Goal: Find contact information: Find contact information

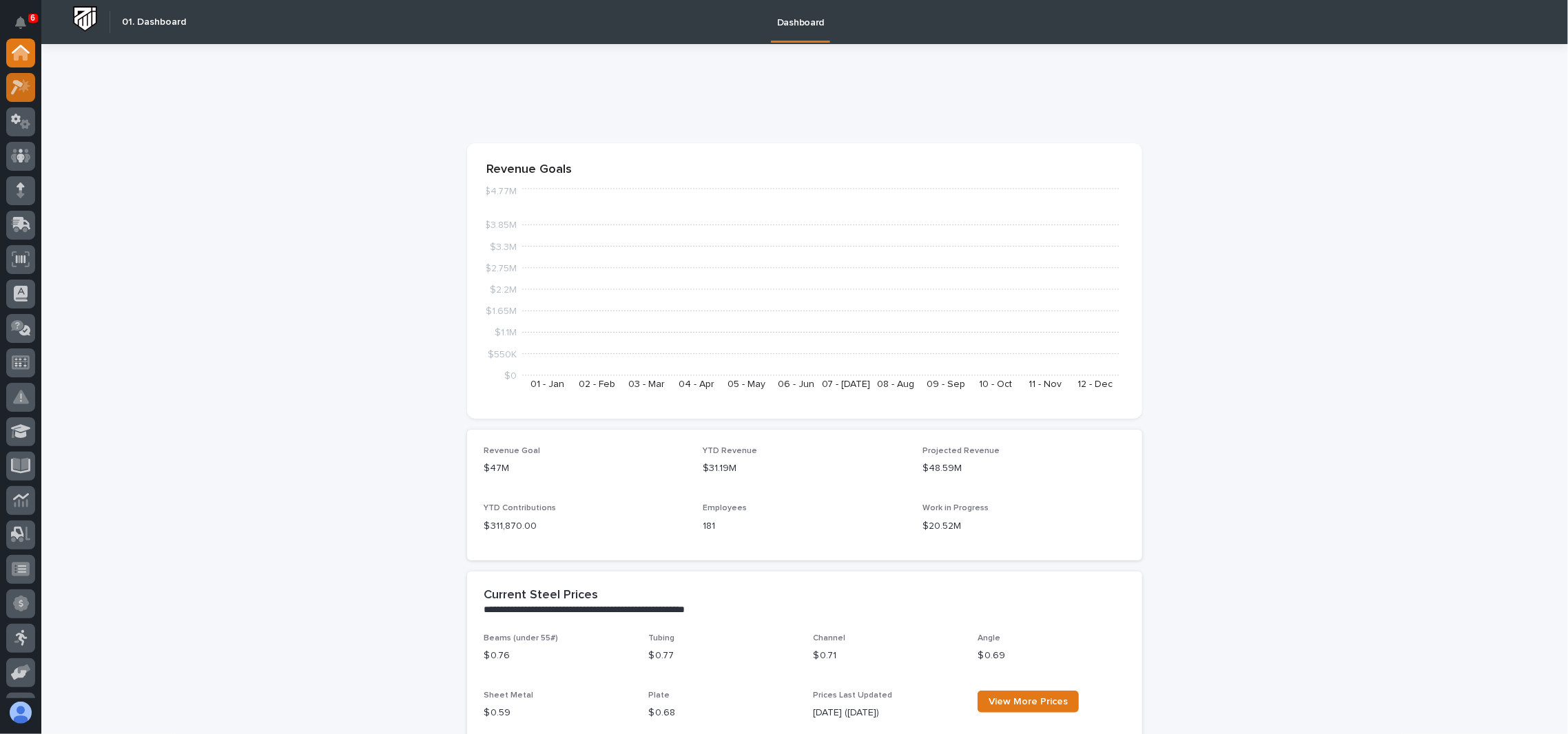
click at [13, 81] on icon at bounding box center [18, 88] width 13 height 15
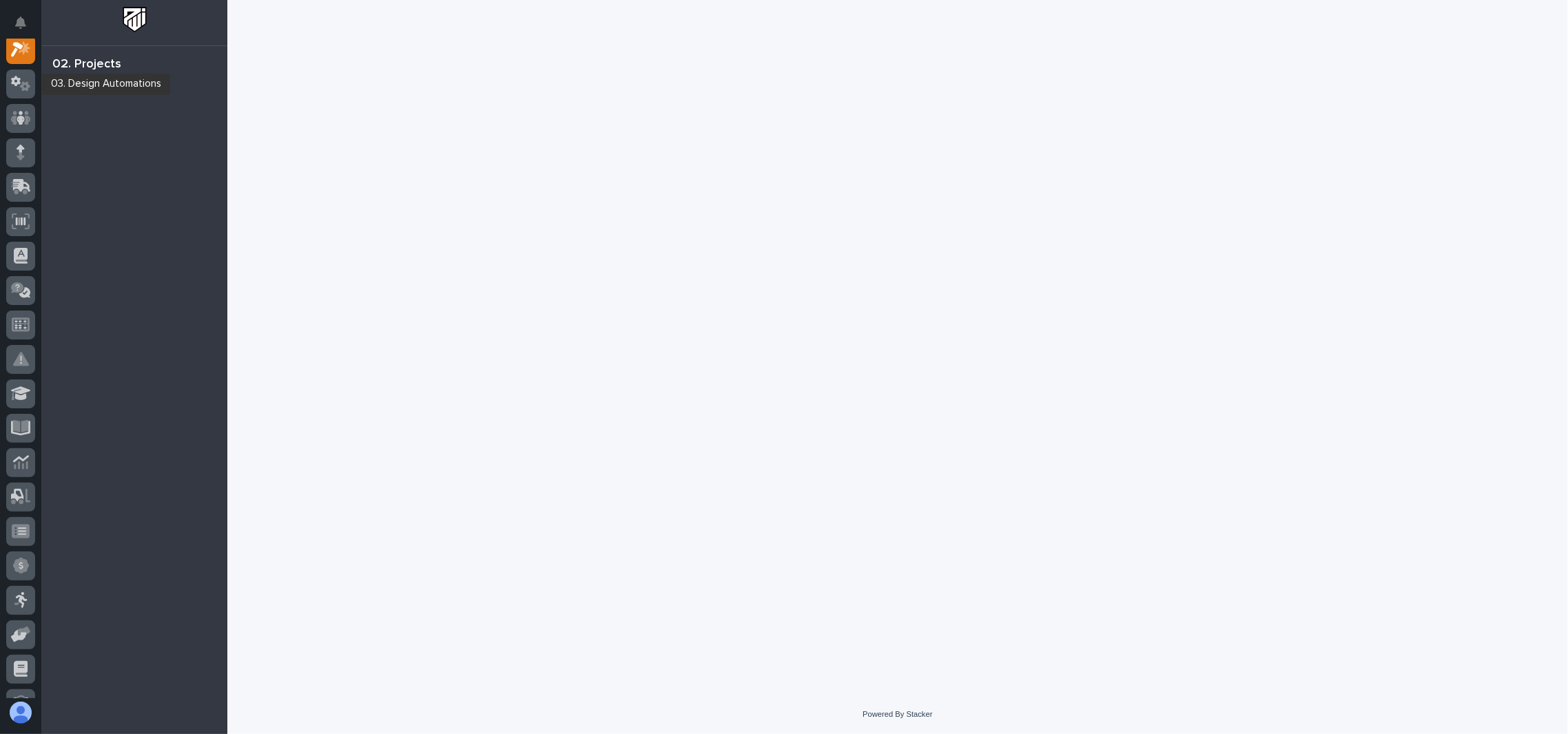
scroll to position [34, 0]
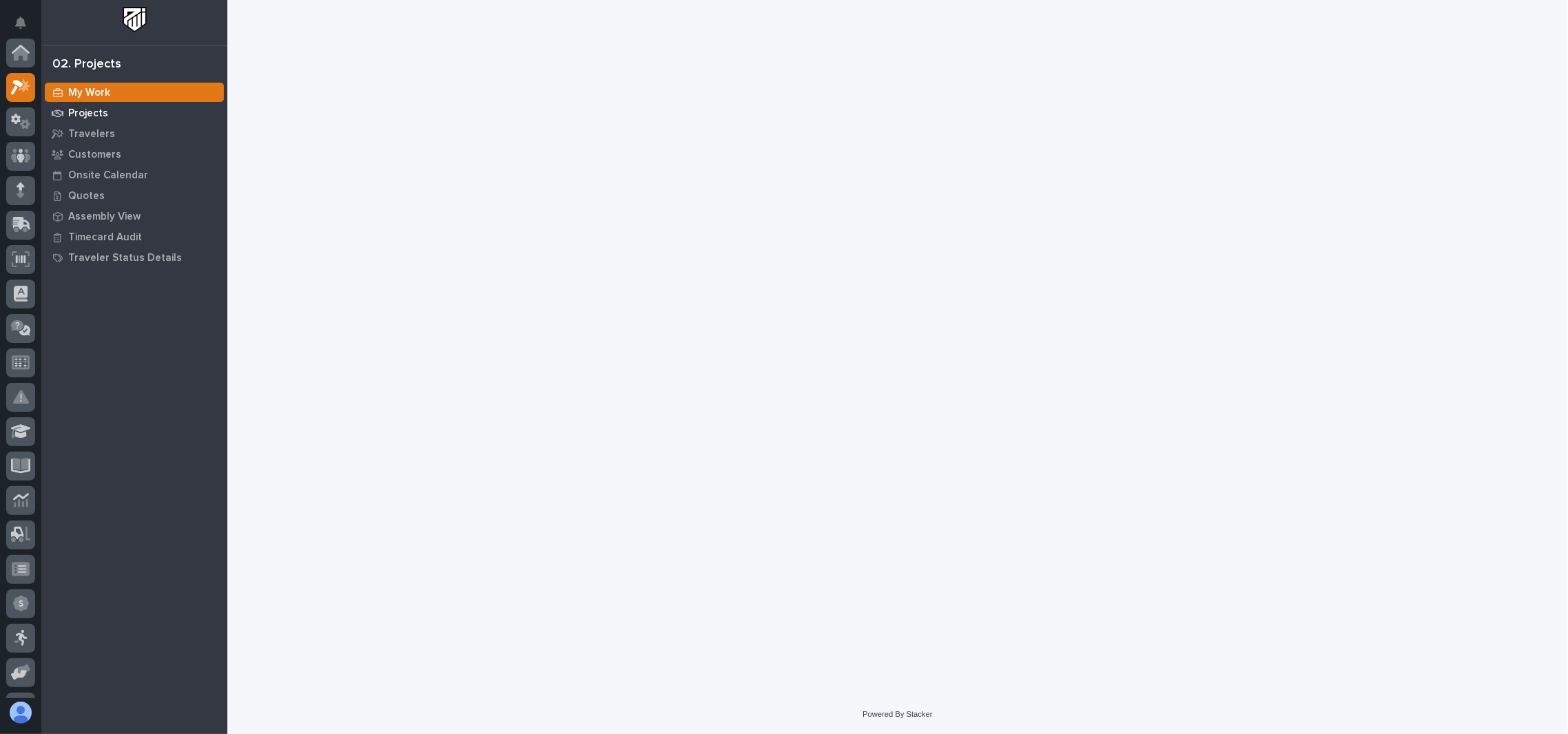
scroll to position [34, 0]
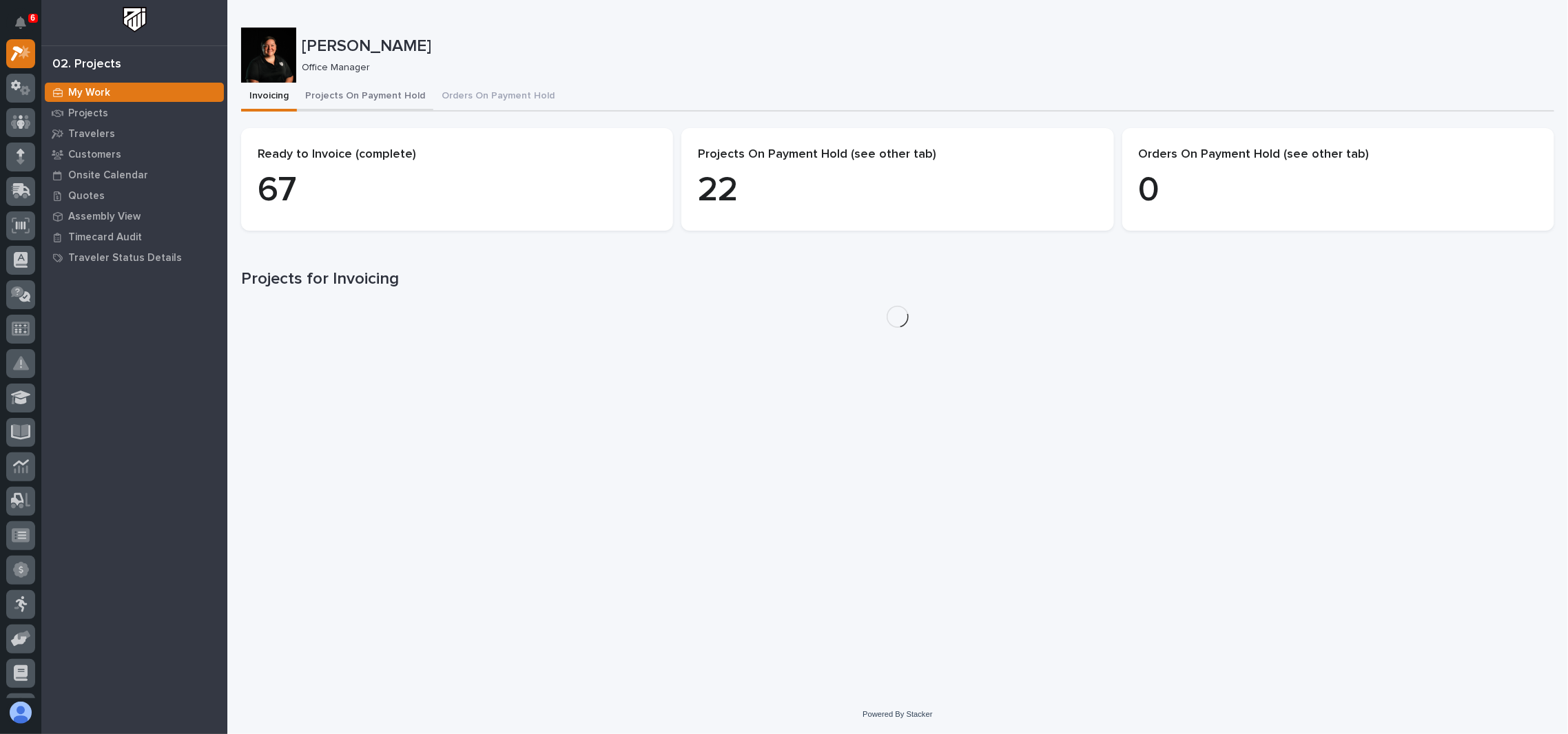
click at [377, 91] on button "Projects On Payment Hold" at bounding box center [365, 97] width 137 height 29
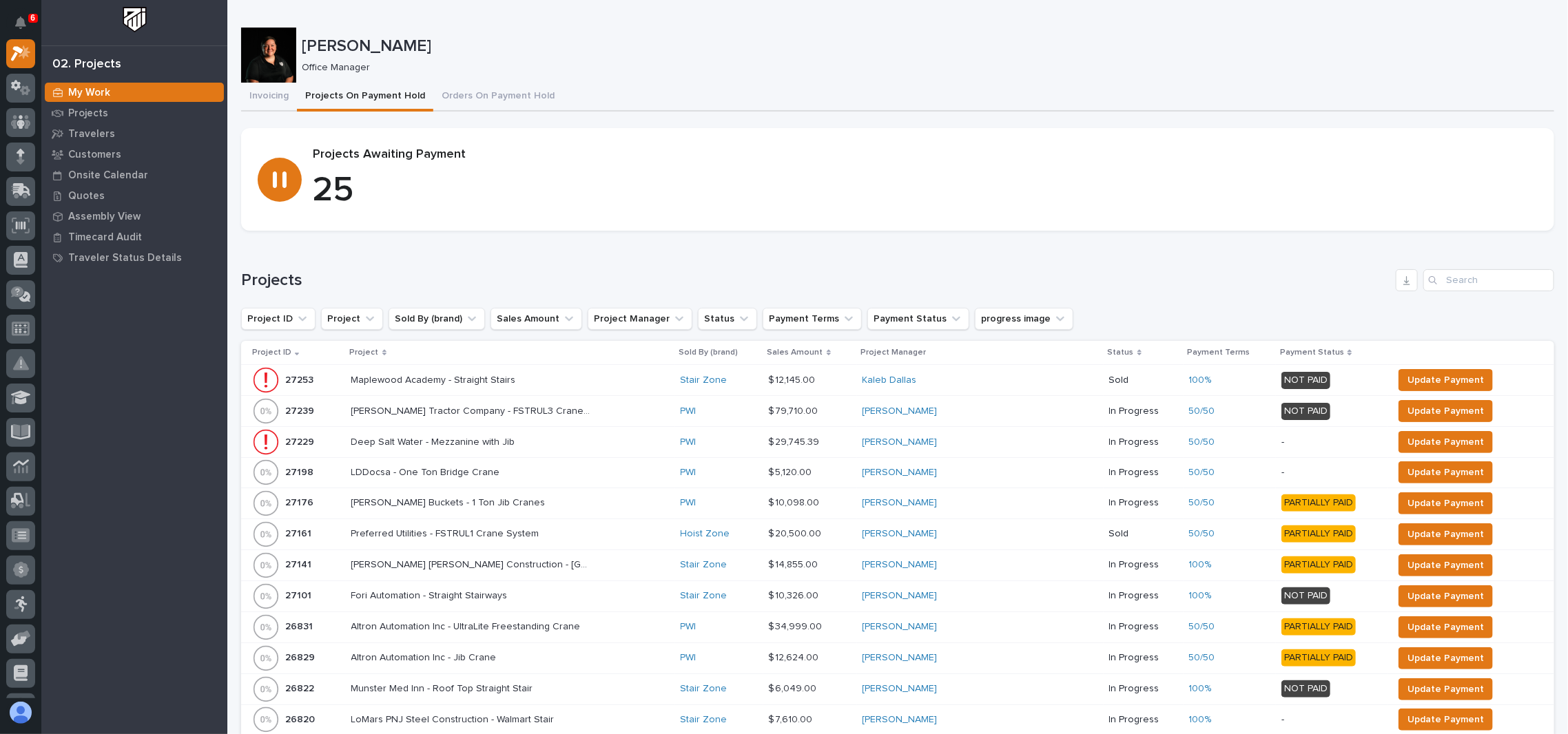
click at [376, 352] on p "Project" at bounding box center [364, 353] width 29 height 15
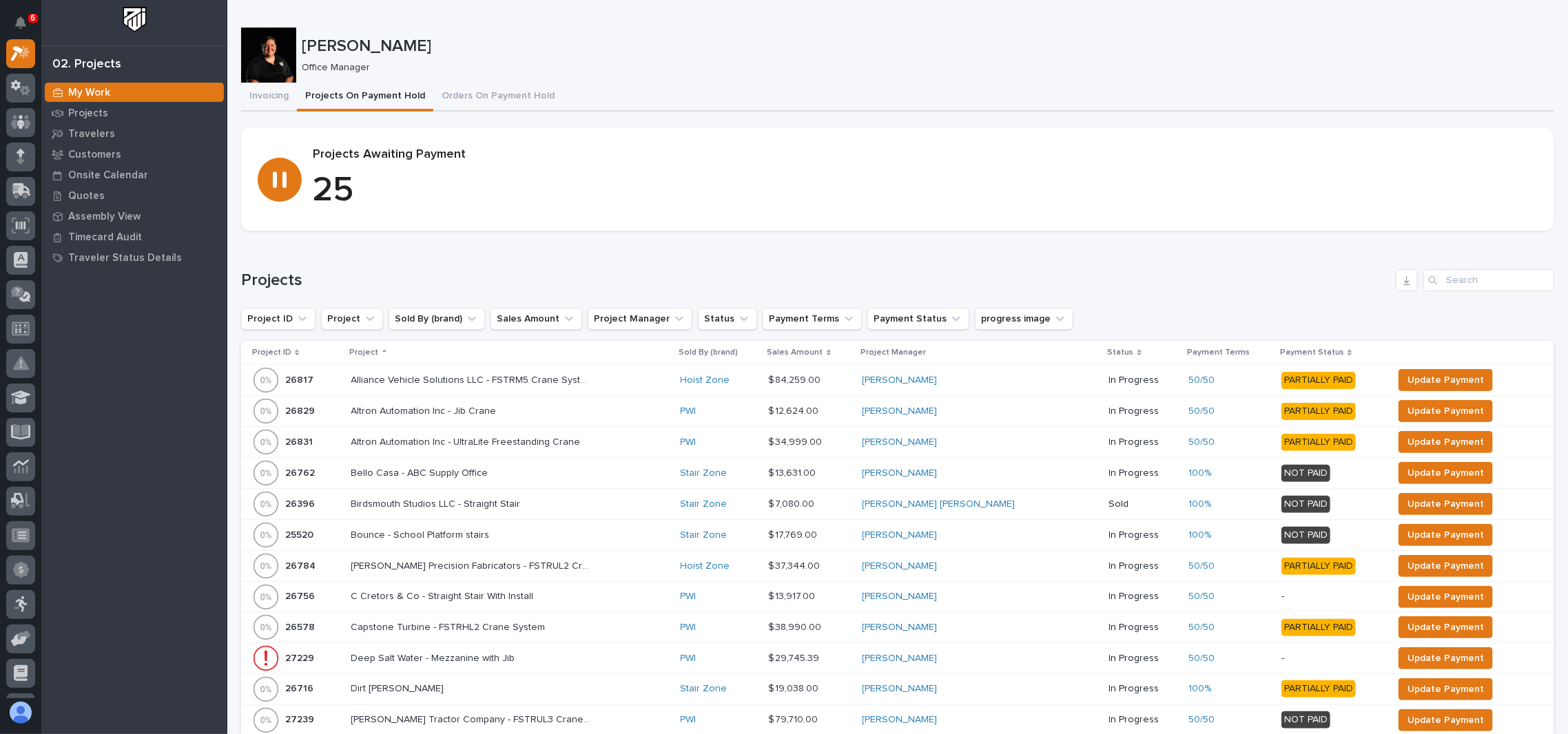
scroll to position [183, 0]
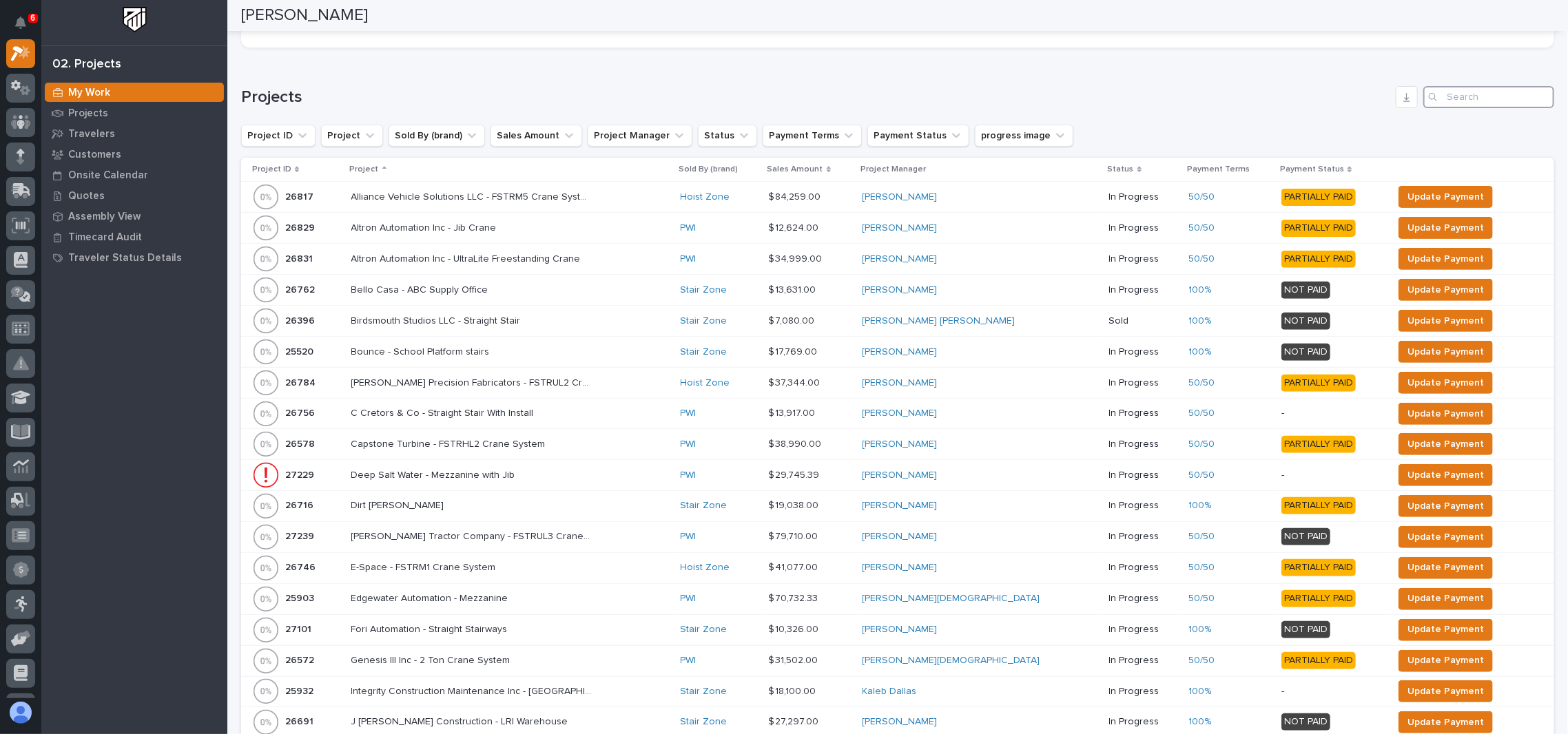
click at [1452, 97] on input "Search" at bounding box center [1489, 97] width 131 height 22
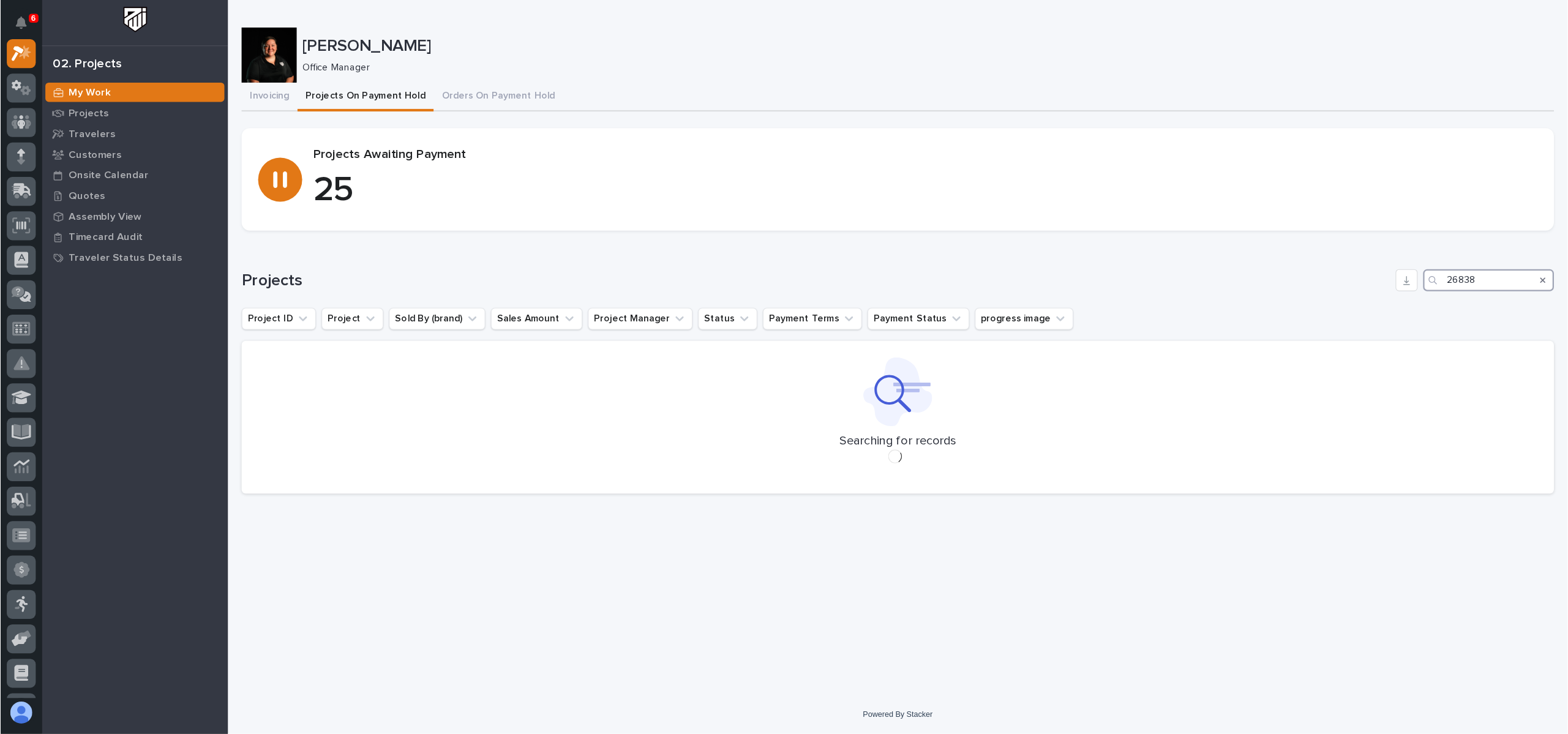
scroll to position [0, 0]
type input "26838"
click at [1373, 247] on icon "Search" at bounding box center [1372, 249] width 5 height 5
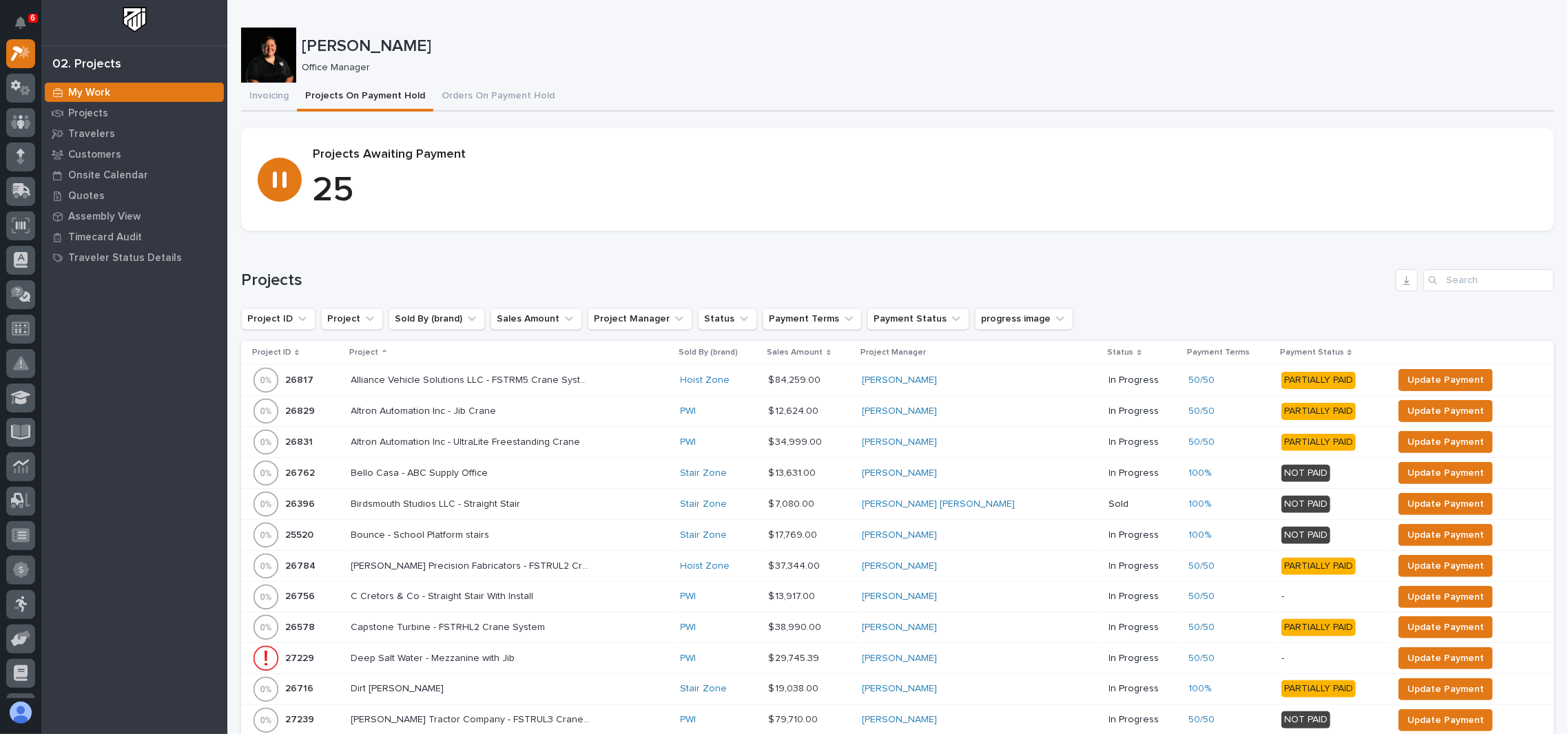
click at [942, 250] on div "Loading... Saving… Projects Project ID Project Sold By (brand) Sales Amount Pro…" at bounding box center [898, 714] width 1313 height 944
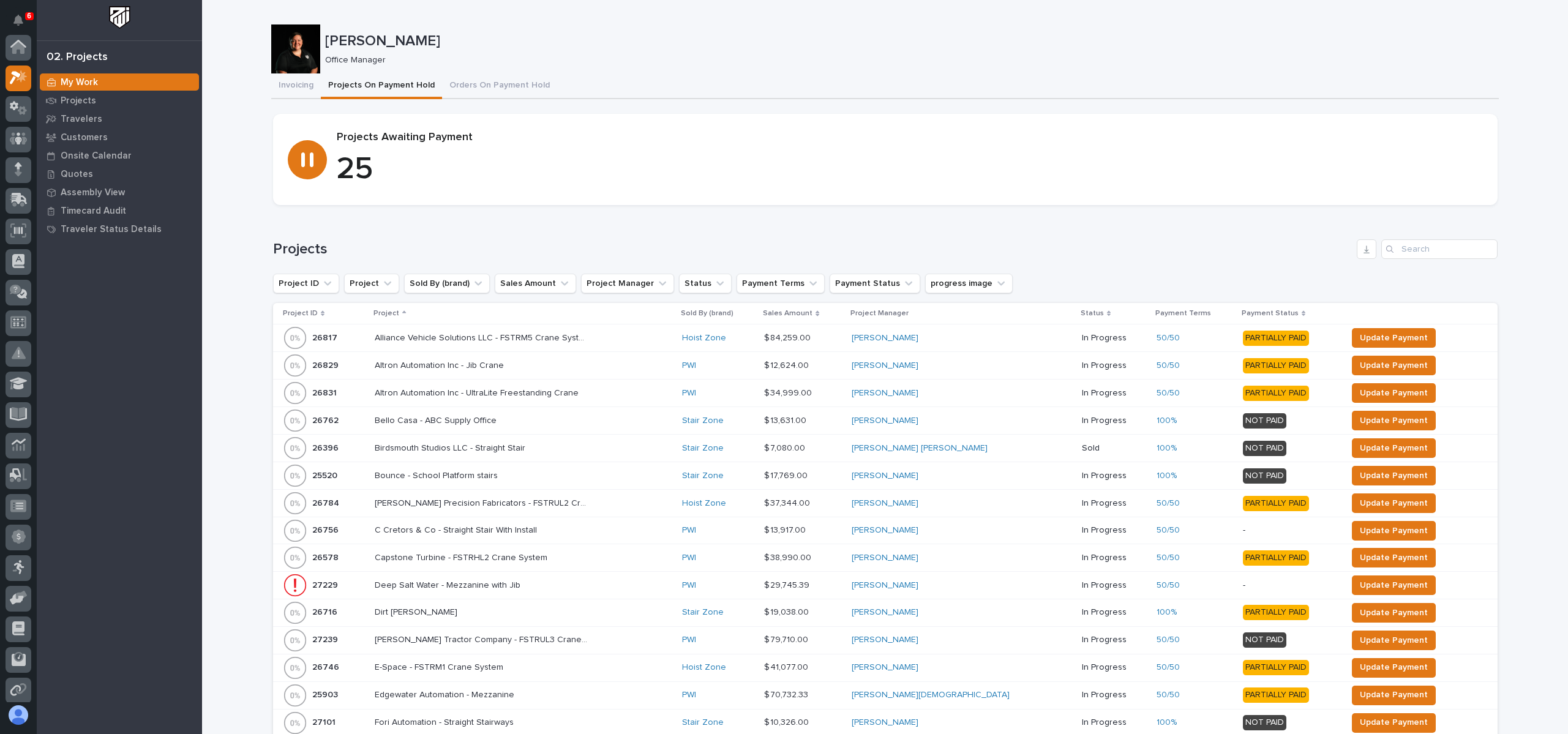
click at [937, 269] on div "Projects Project ID Project Sold By (brand) Sales Amount Project Manager Status…" at bounding box center [885, 641] width 1225 height 804
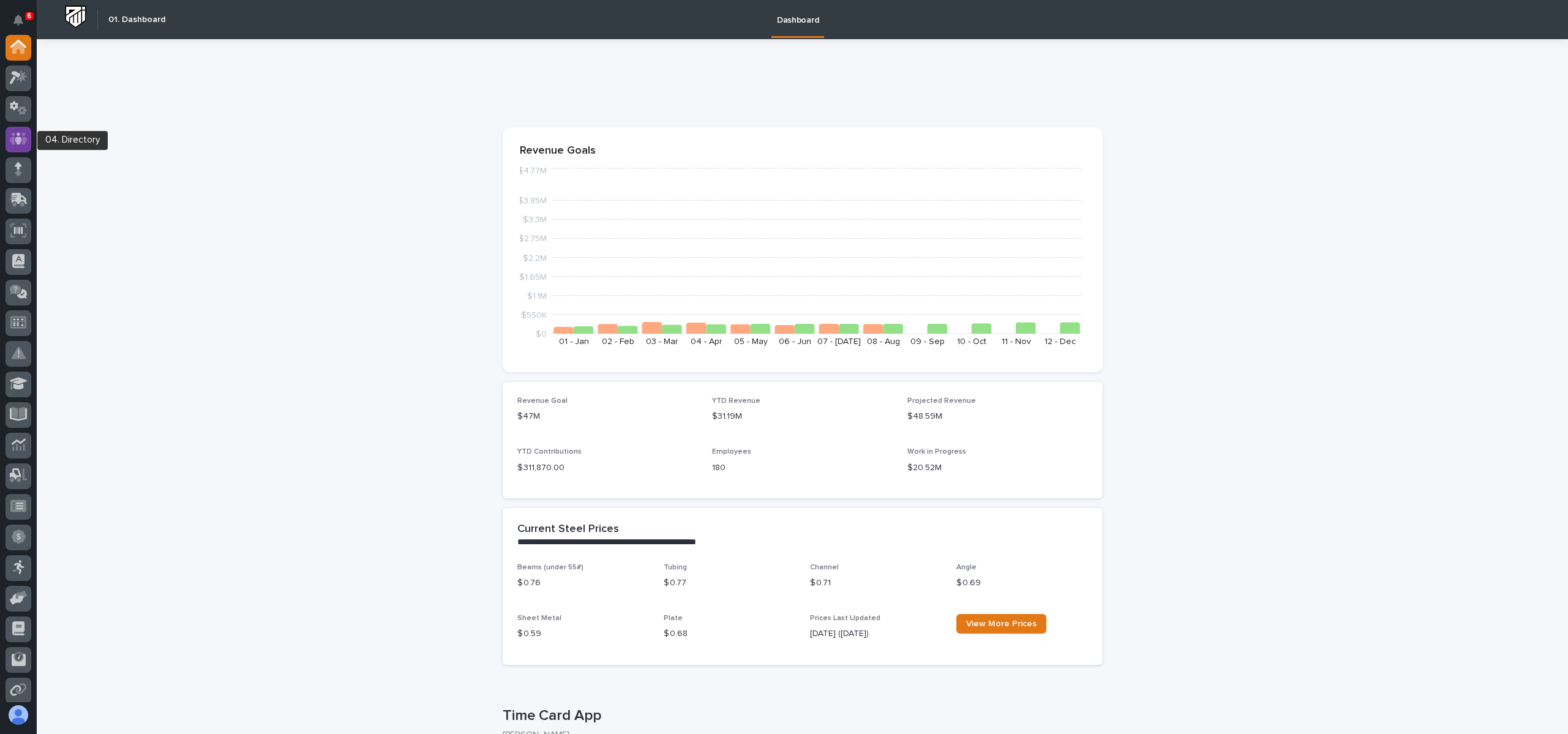
click at [19, 132] on icon at bounding box center [19, 138] width 17 height 14
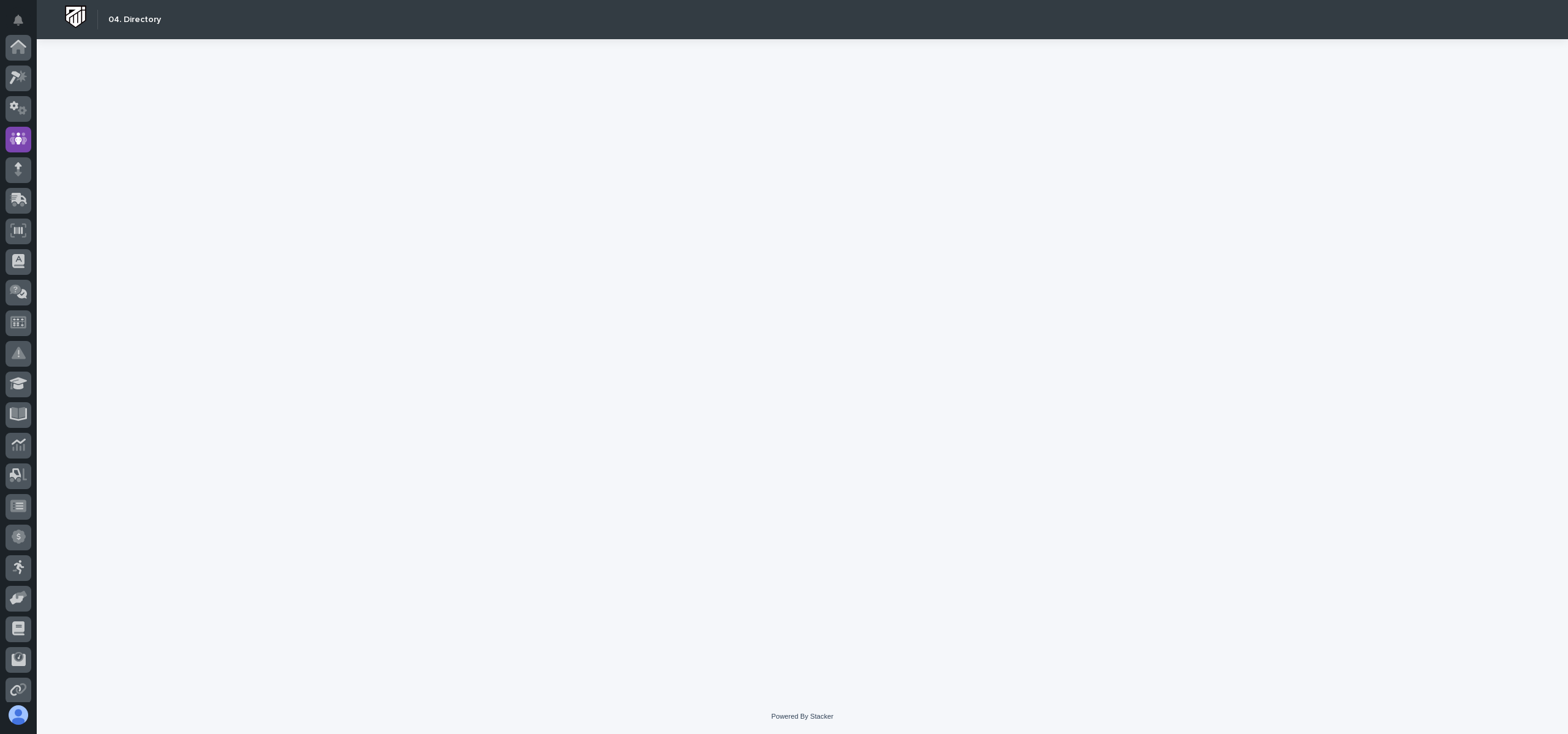
scroll to position [92, 0]
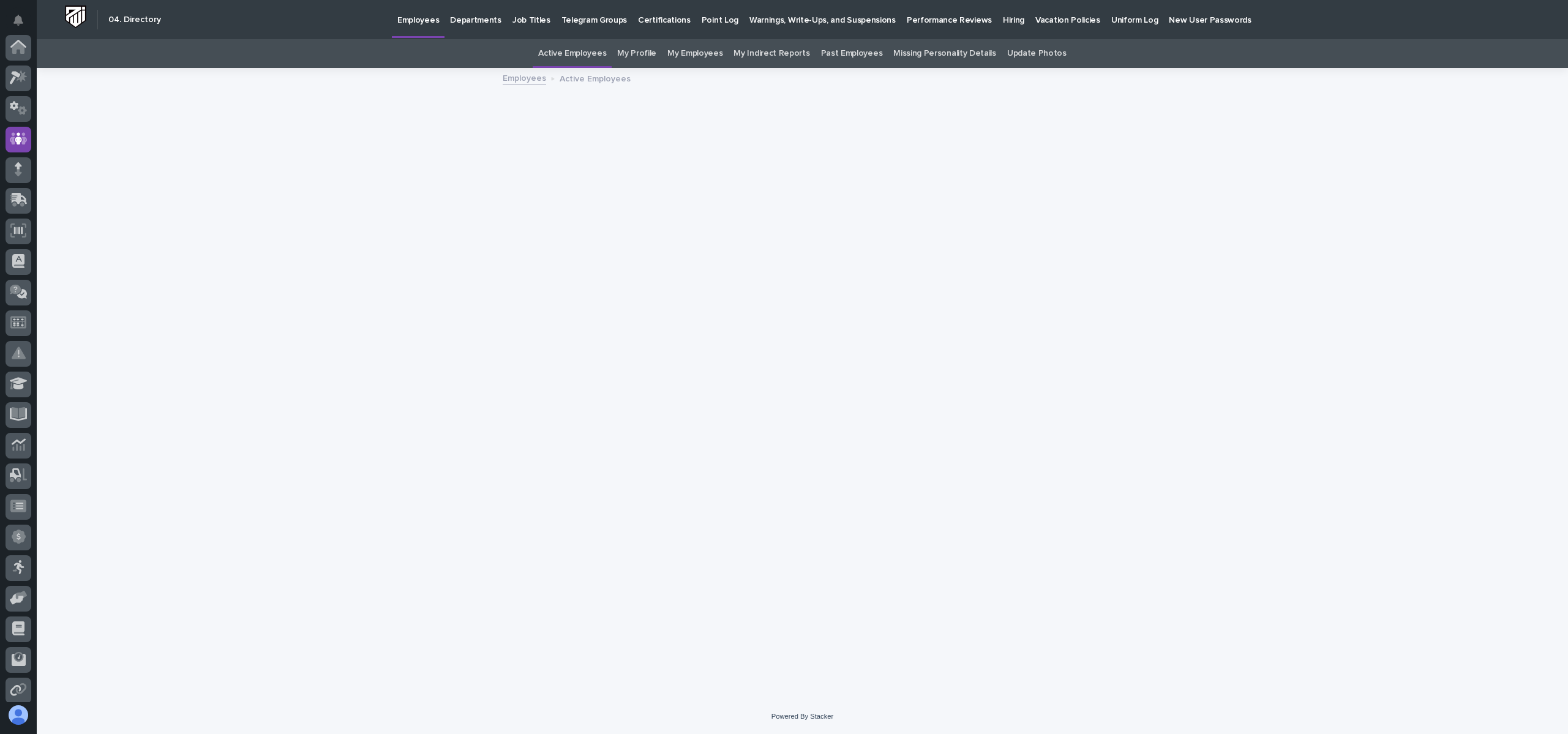
scroll to position [92, 0]
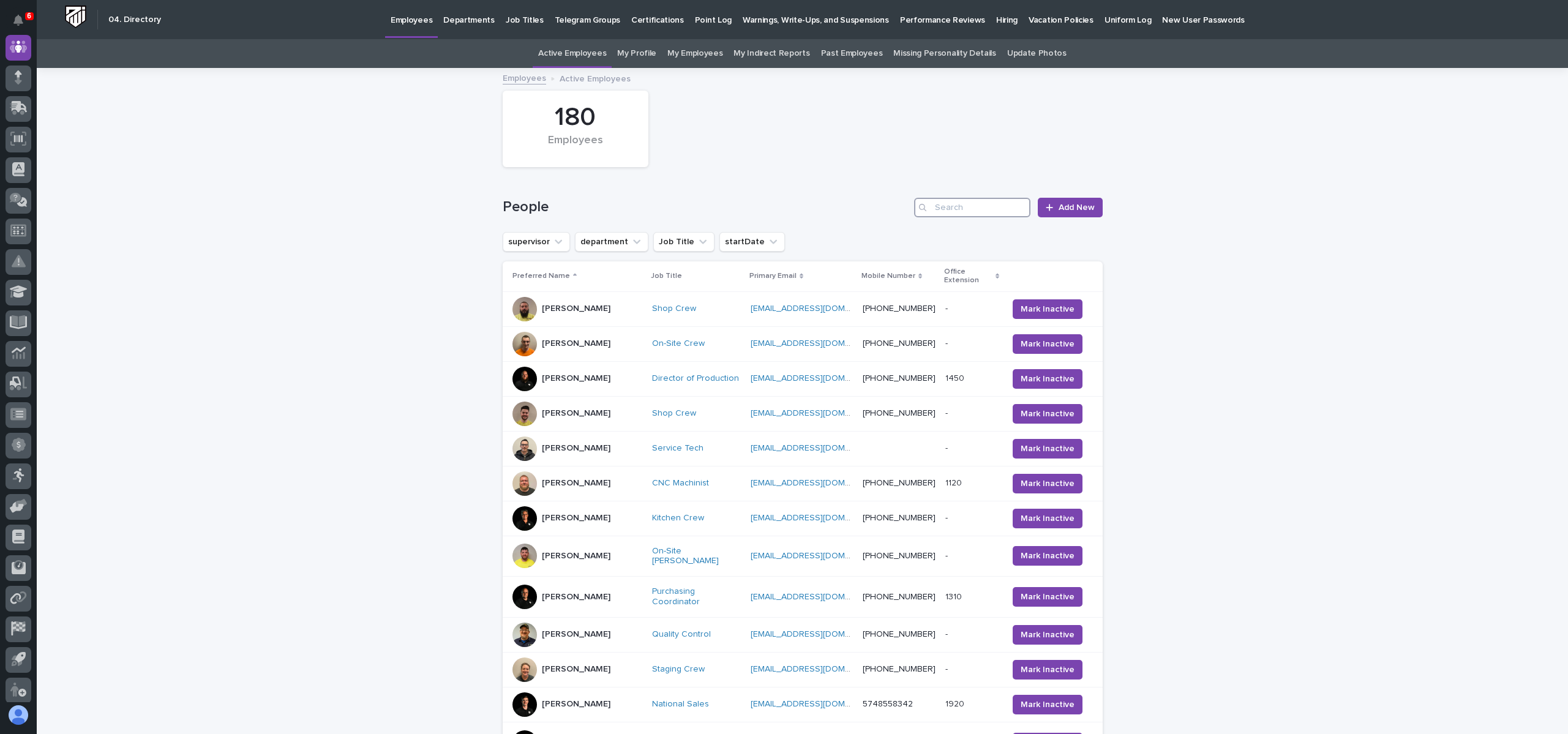
click at [975, 210] on input "Search" at bounding box center [972, 207] width 117 height 19
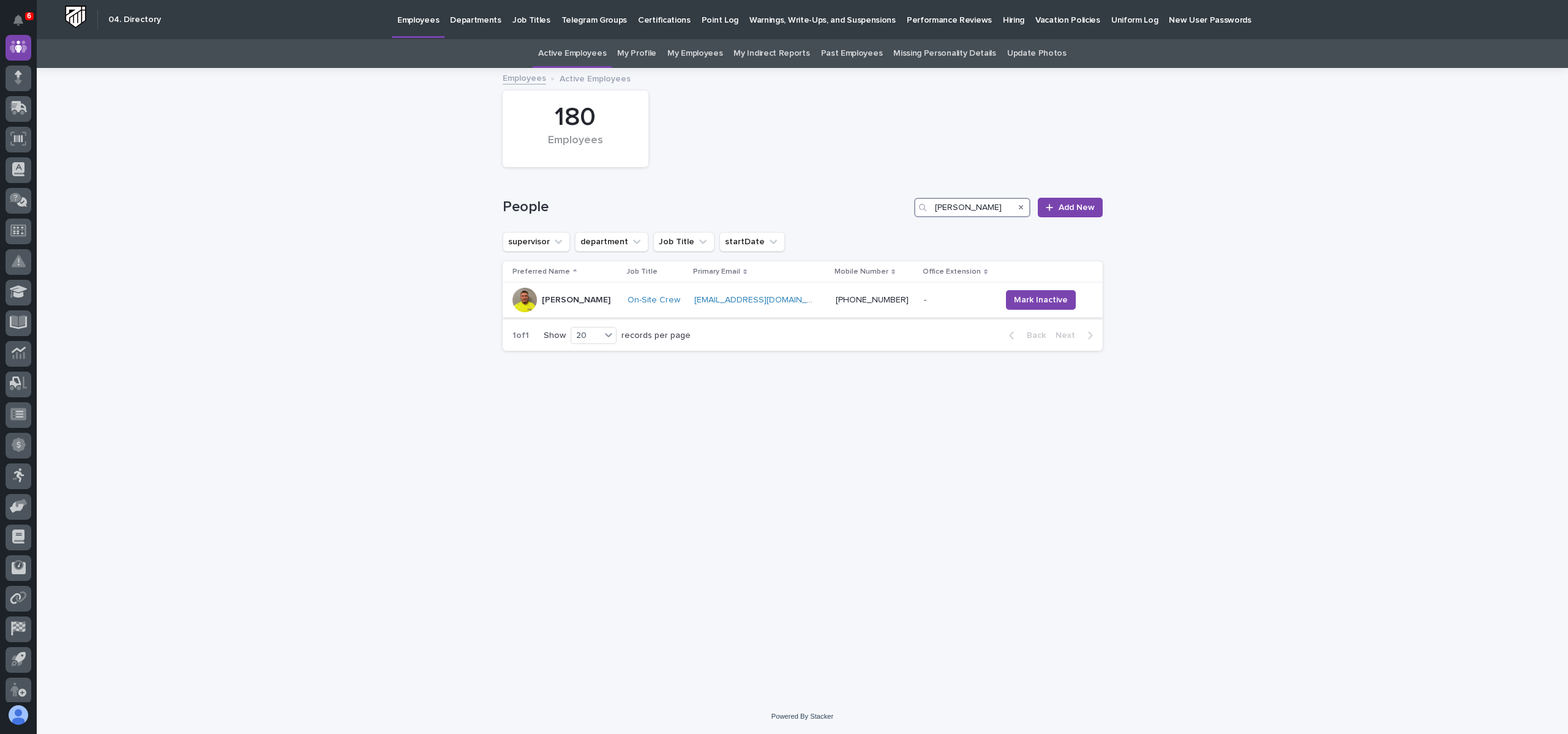
type input "cameron"
click at [555, 297] on p "Cameron Shively" at bounding box center [576, 300] width 69 height 11
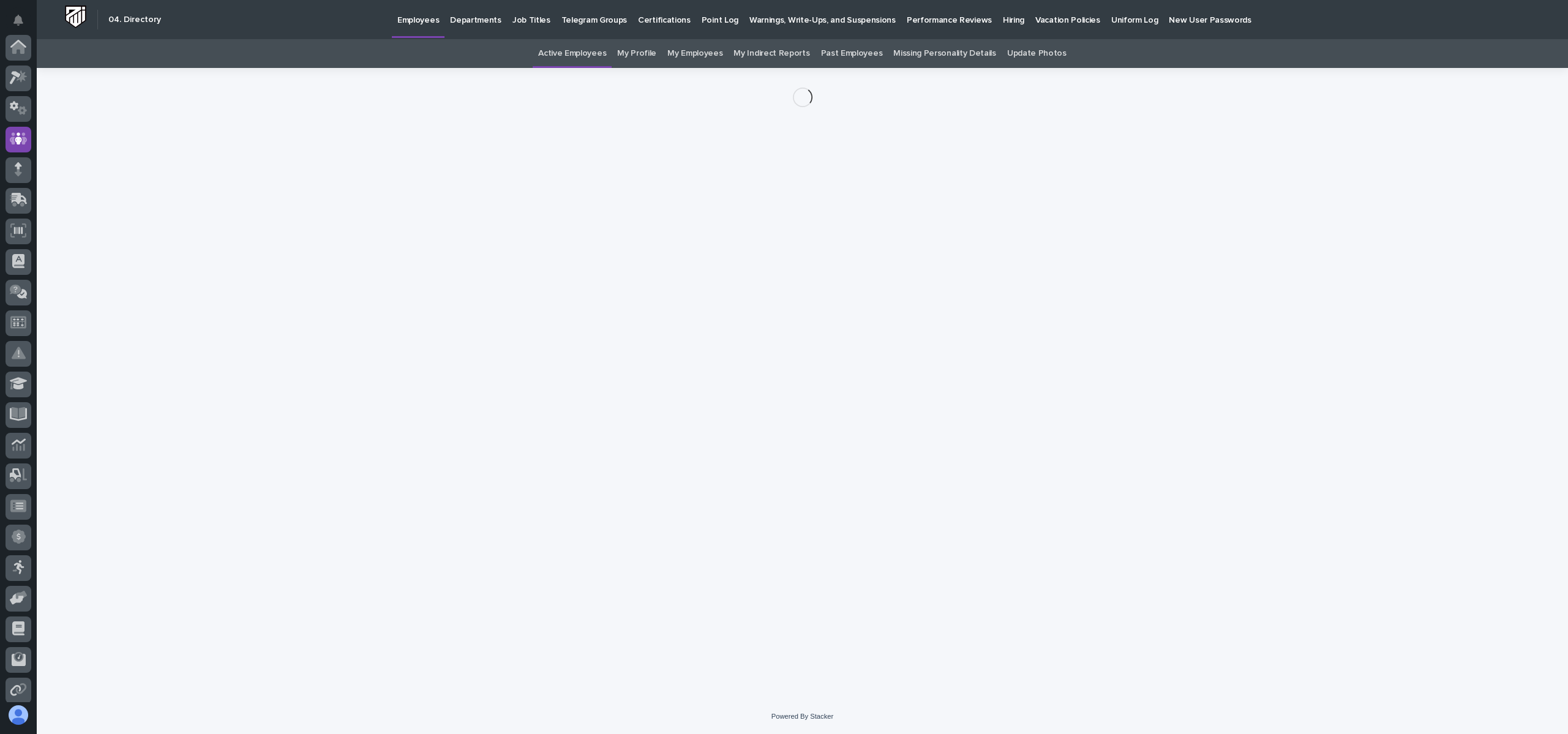
scroll to position [92, 0]
